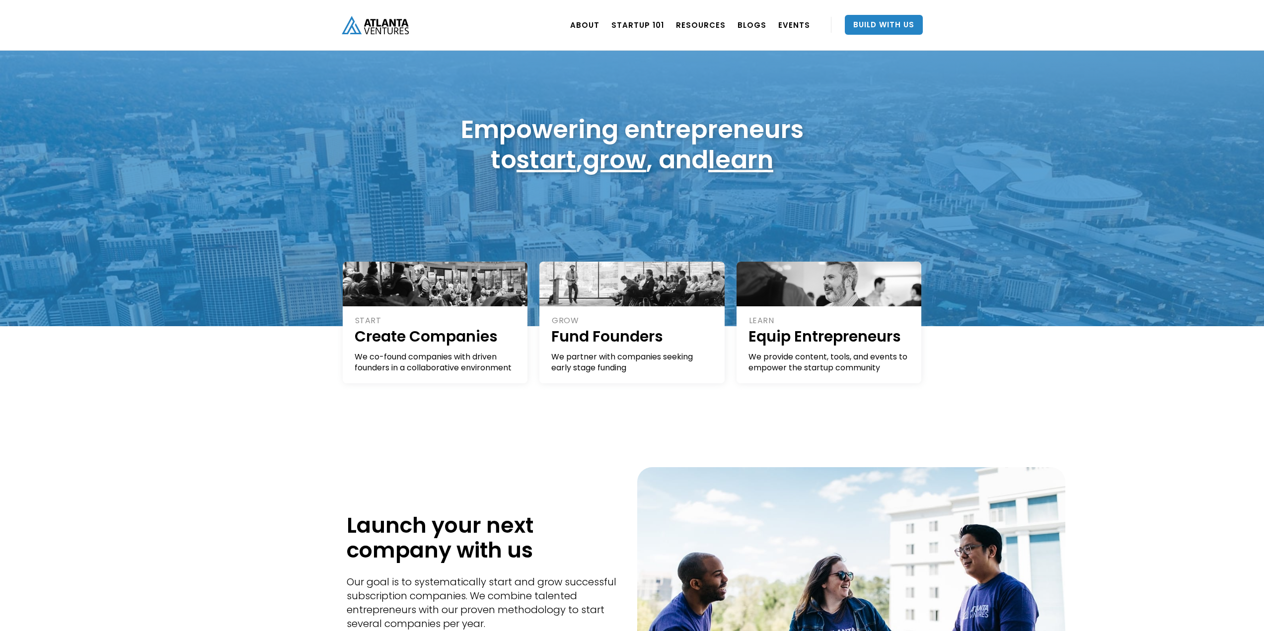
scroll to position [50, 0]
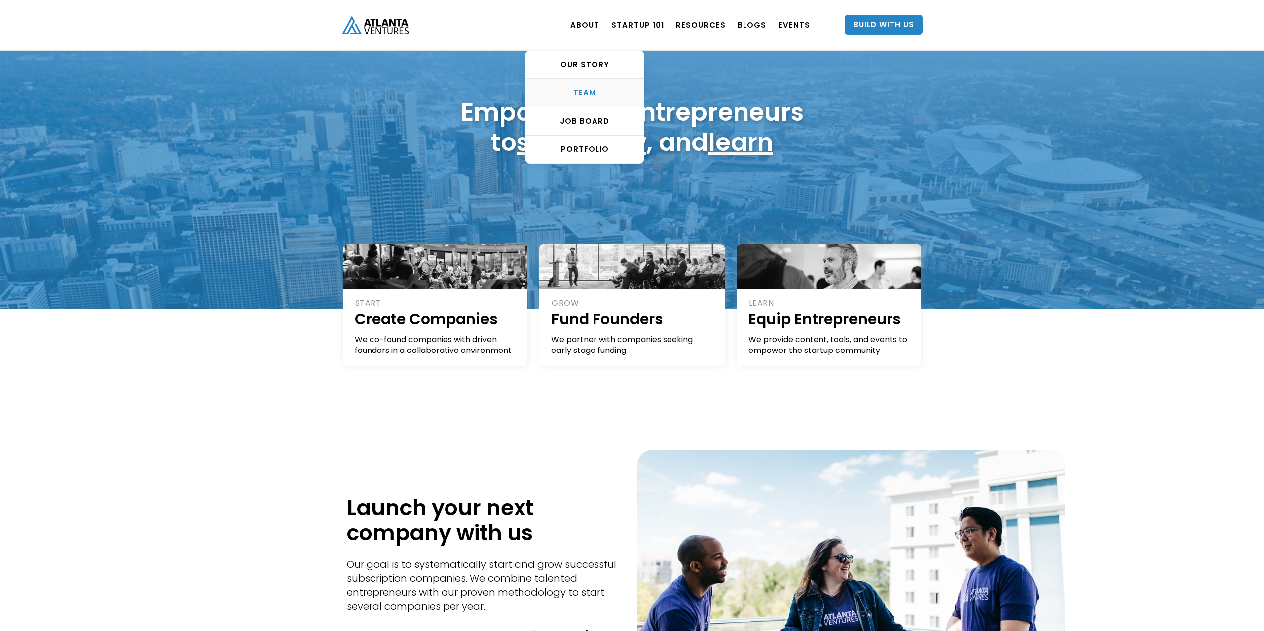
click at [593, 81] on link "TEAM" at bounding box center [584, 93] width 118 height 28
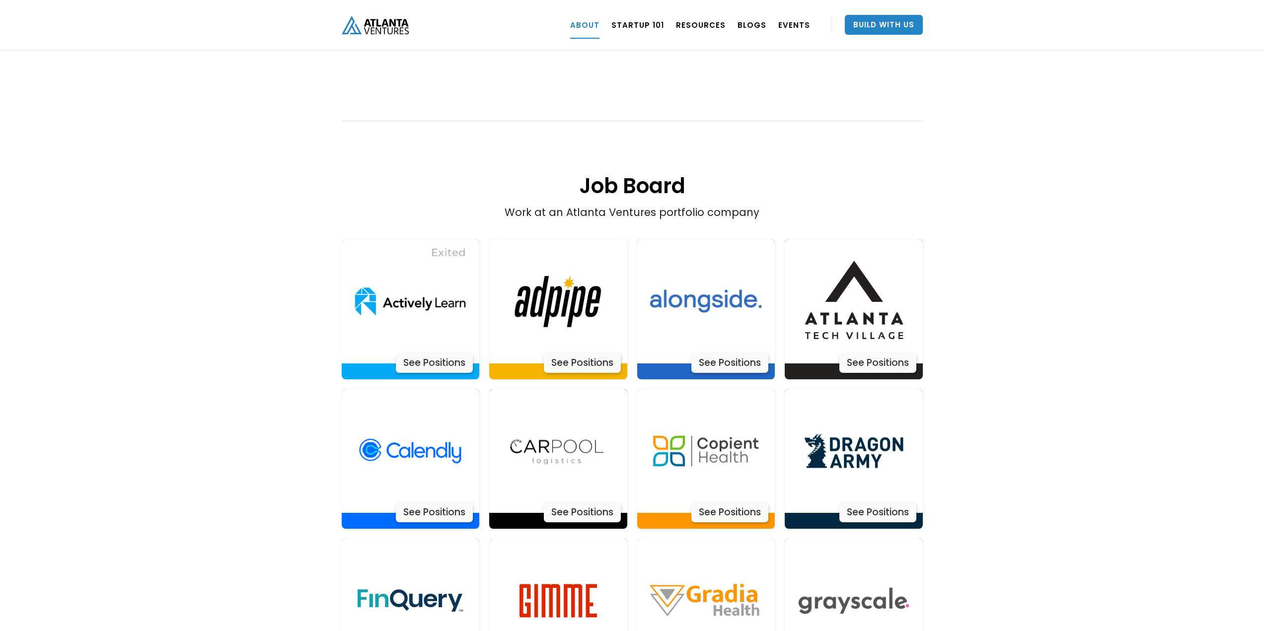
scroll to position [1866, 0]
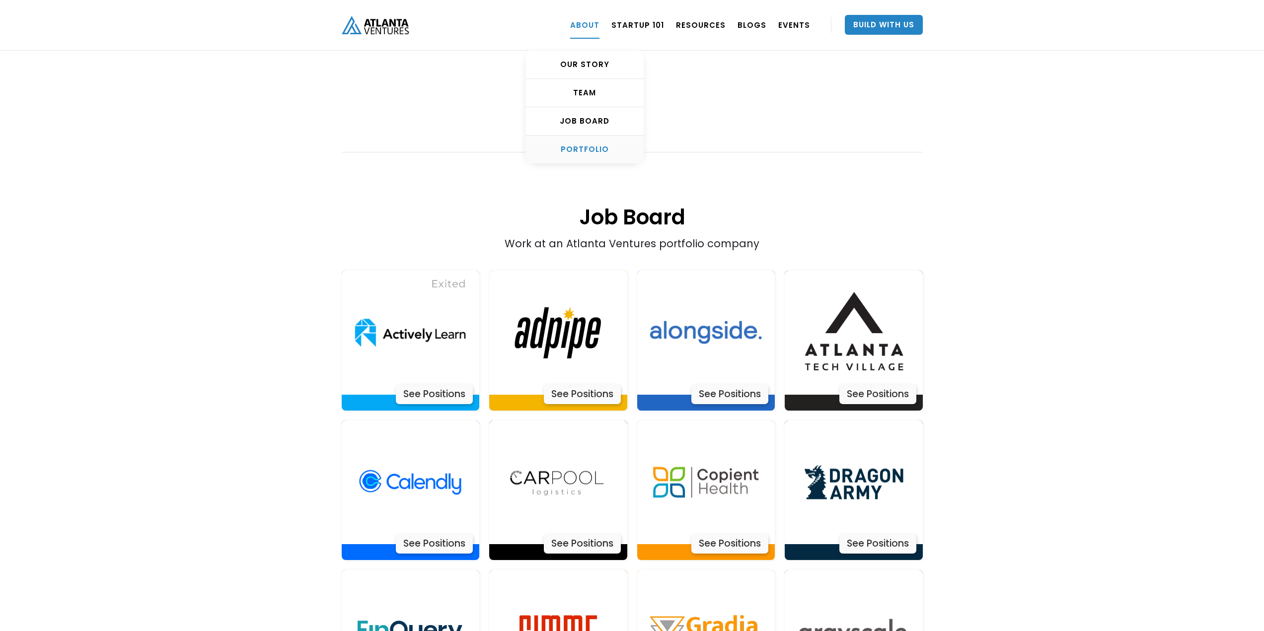
click at [589, 156] on link "PORTFOLIO" at bounding box center [584, 150] width 118 height 28
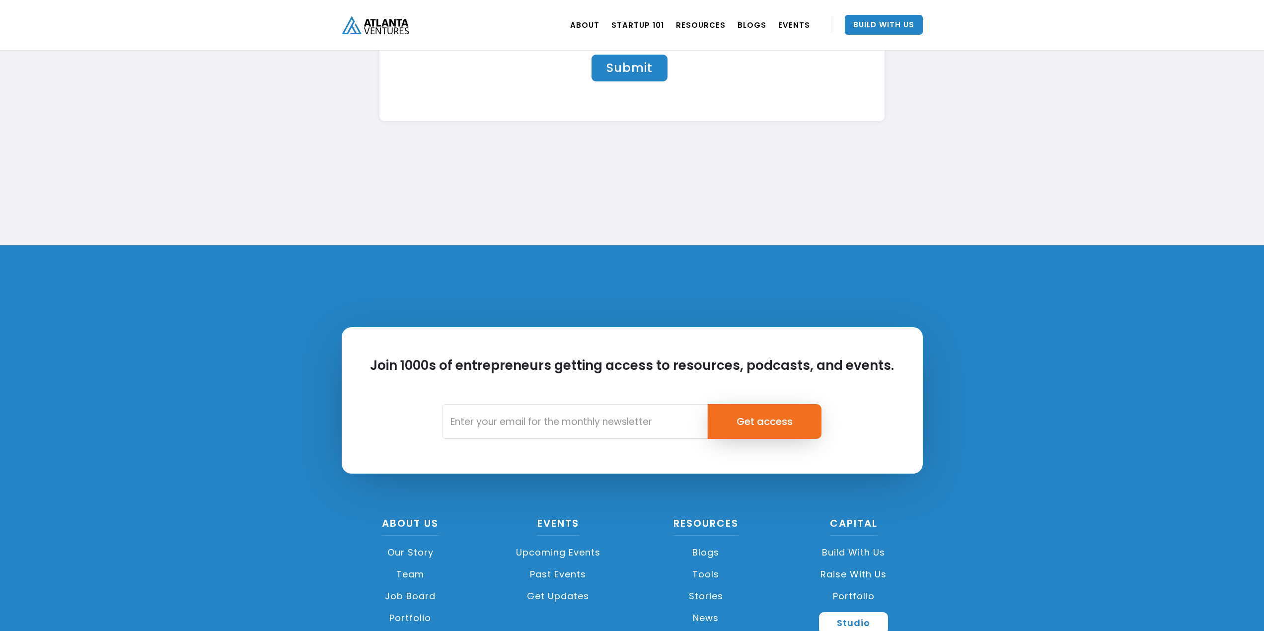
scroll to position [3573, 0]
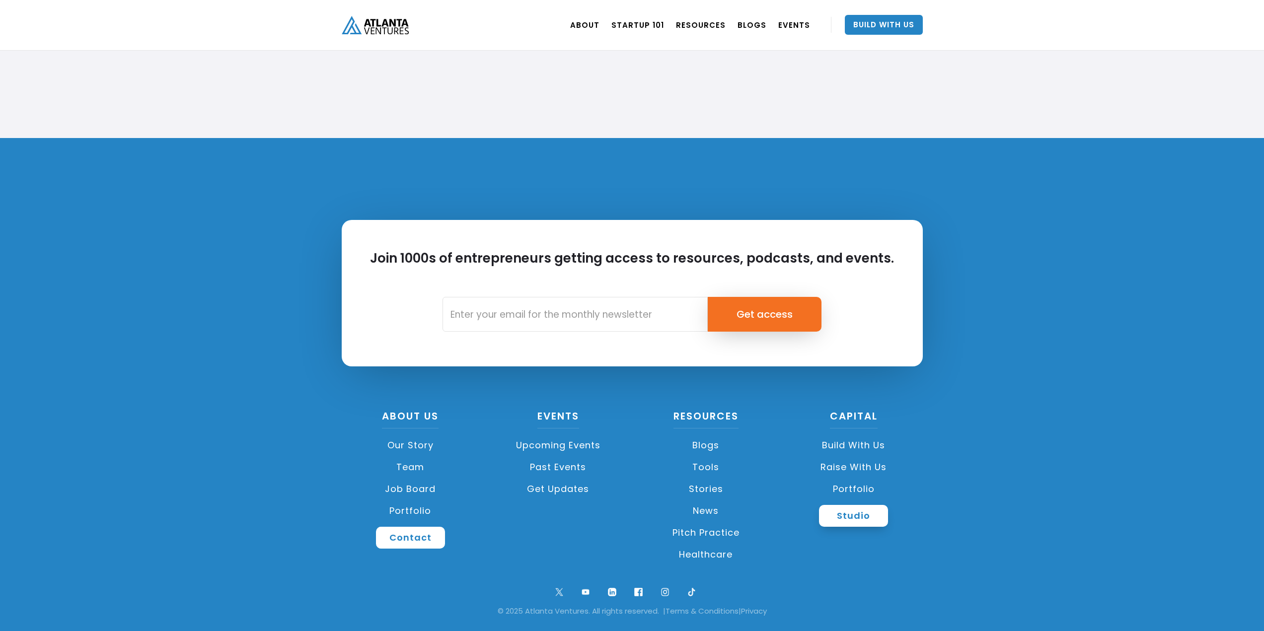
click at [857, 525] on link "Studio" at bounding box center [853, 516] width 69 height 22
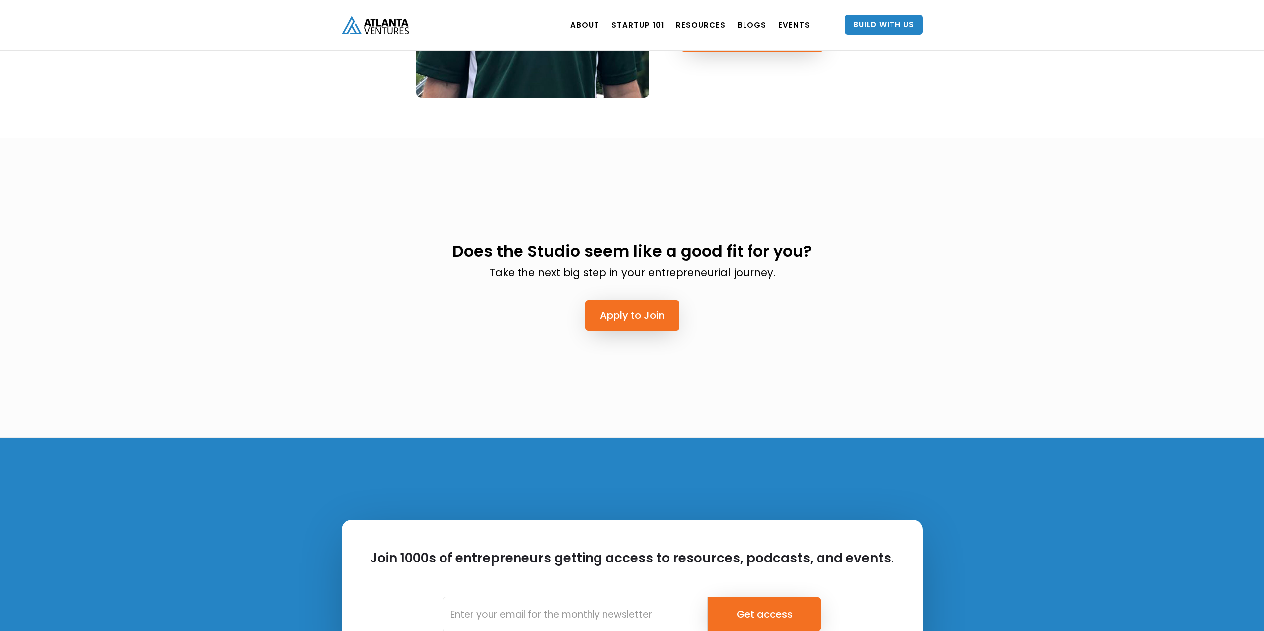
scroll to position [2258, 0]
